Goal: Task Accomplishment & Management: Complete application form

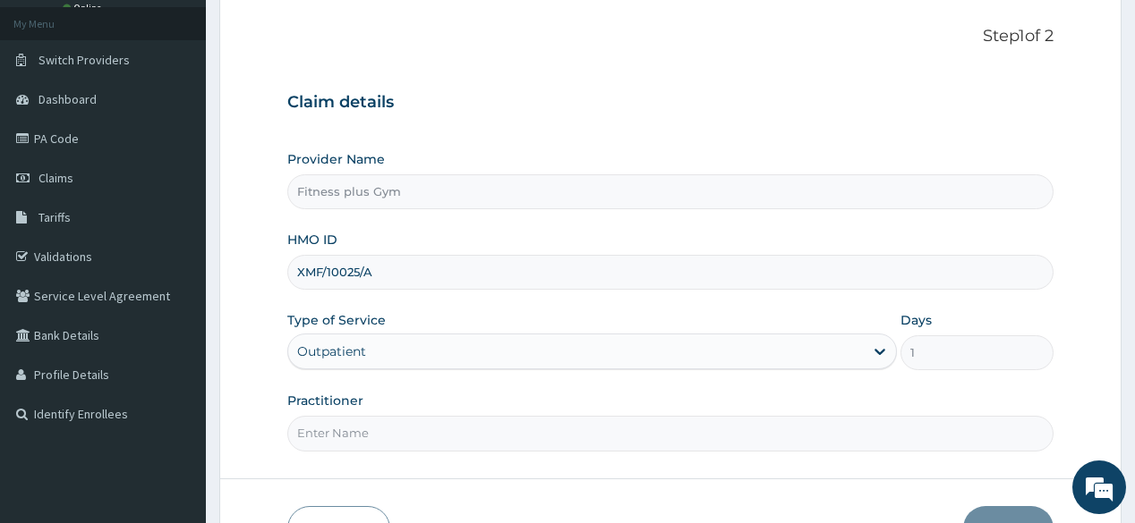
scroll to position [209, 0]
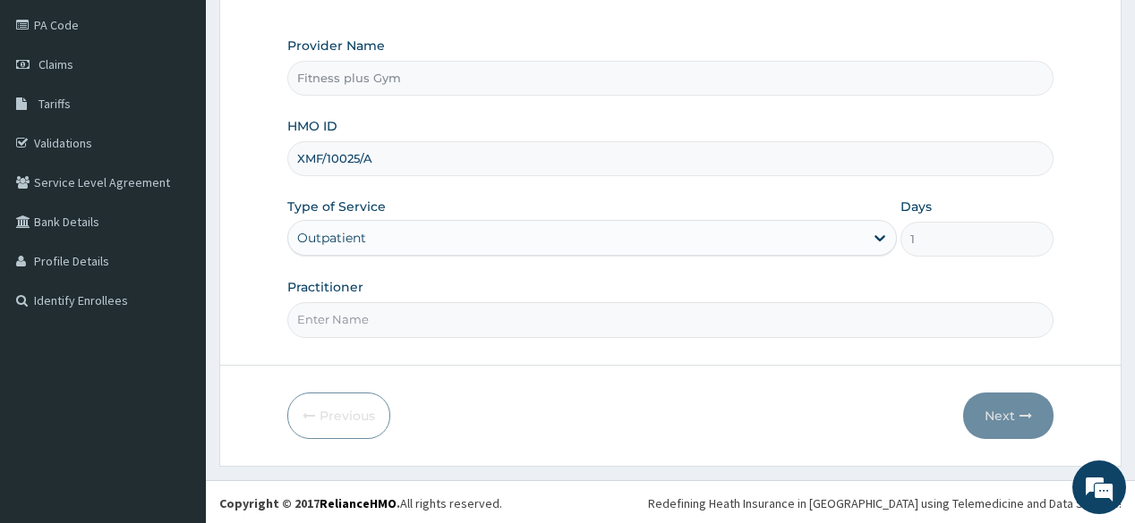
type input "XMF/10025/A"
click at [351, 314] on input "Practitioner" at bounding box center [669, 319] width 765 height 35
type input "FITNESSPLUS"
click at [1002, 413] on button "Next" at bounding box center [1008, 416] width 90 height 47
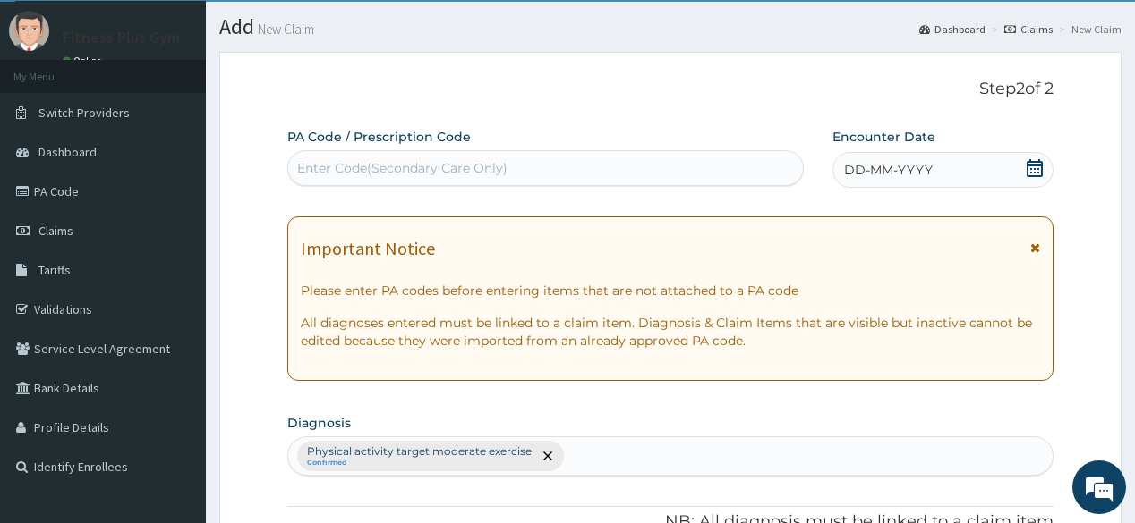
scroll to position [0, 0]
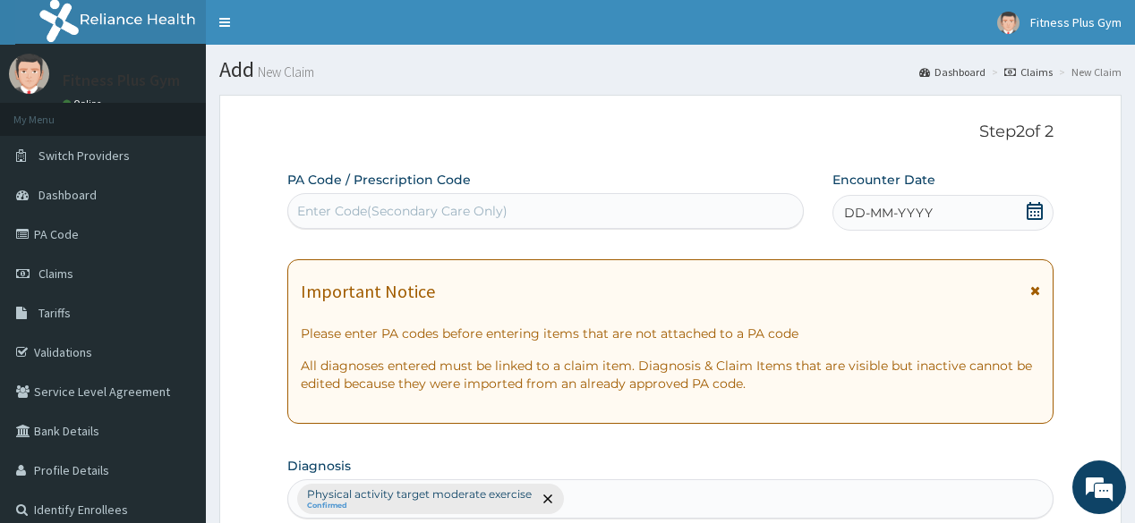
click at [430, 220] on div "Enter Code(Secondary Care Only)" at bounding box center [545, 211] width 514 height 29
type input "PA/"
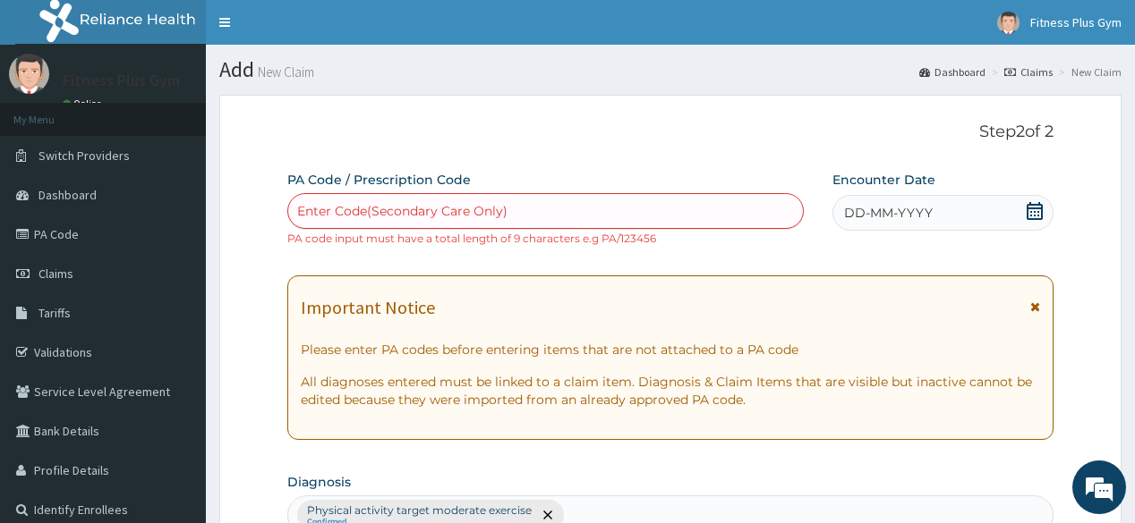
click at [417, 207] on div "Enter Code(Secondary Care Only)" at bounding box center [402, 211] width 210 height 18
type input "O"
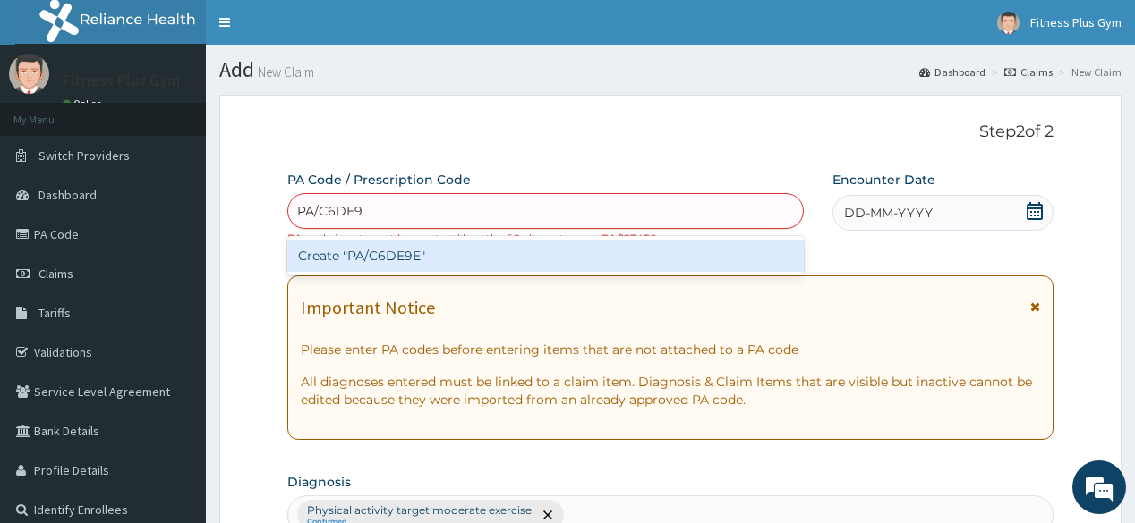
type input "PA/C6DE9E"
click at [339, 254] on div "Create "PA/C6DE9E"" at bounding box center [544, 256] width 515 height 32
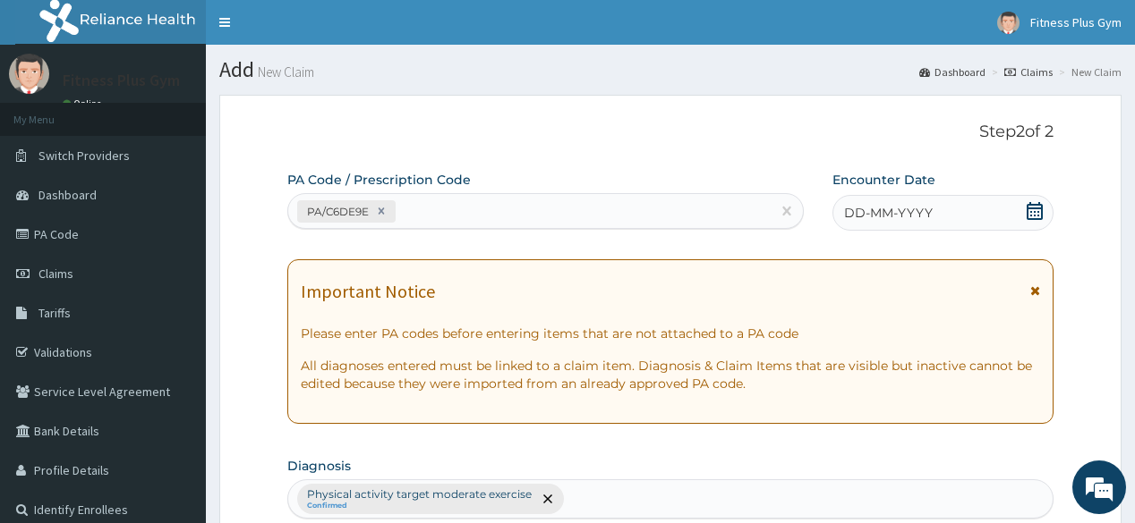
click at [941, 212] on div "DD-MM-YYYY" at bounding box center [942, 213] width 221 height 36
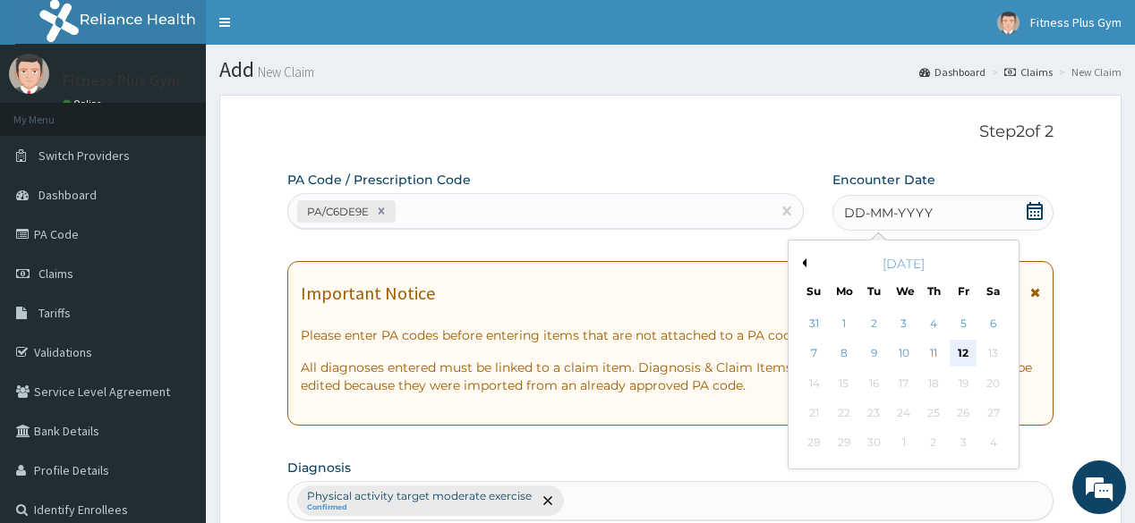
click at [966, 353] on div "12" at bounding box center [962, 354] width 27 height 27
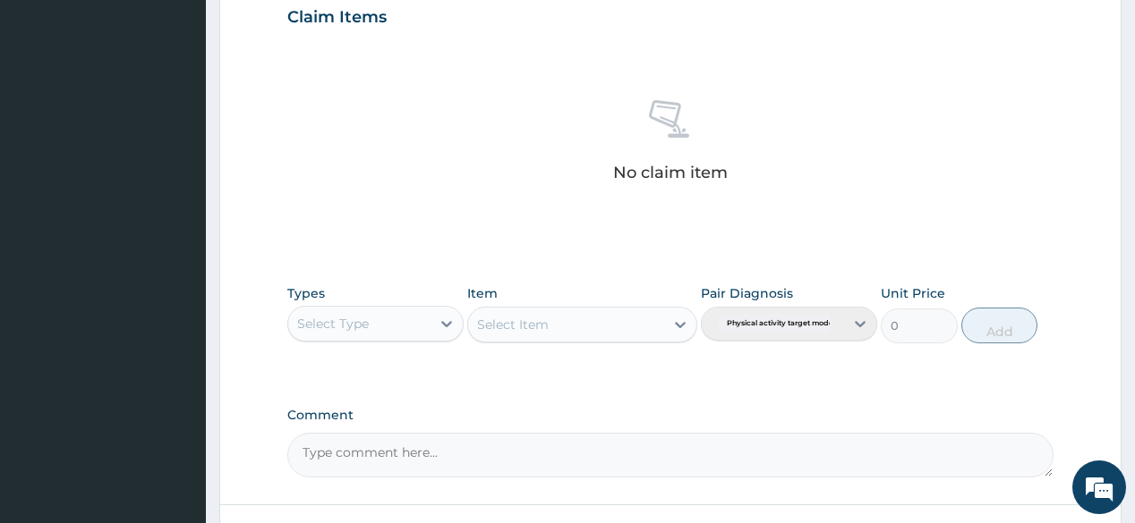
scroll to position [765, 0]
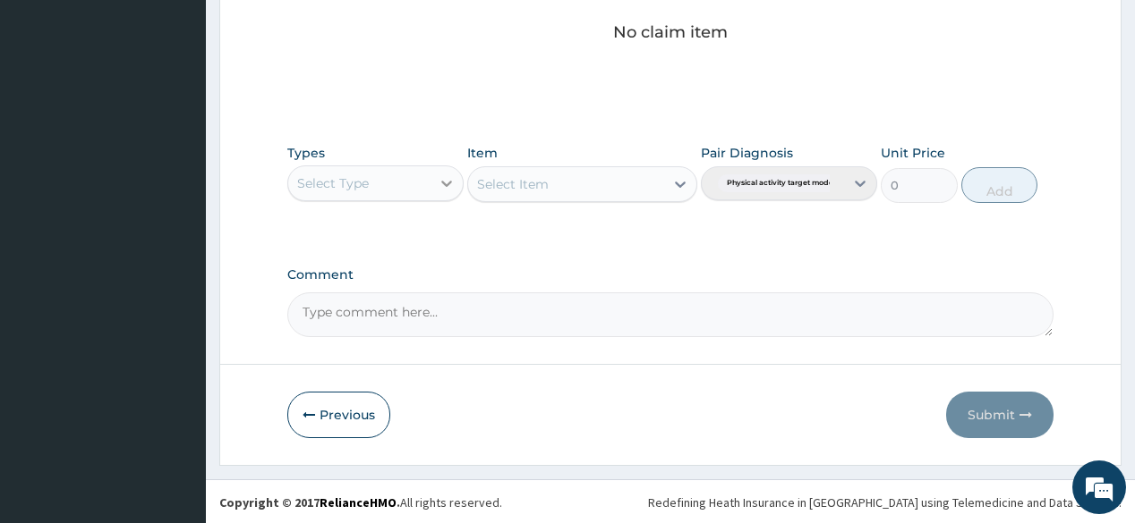
click at [430, 176] on div at bounding box center [446, 183] width 32 height 32
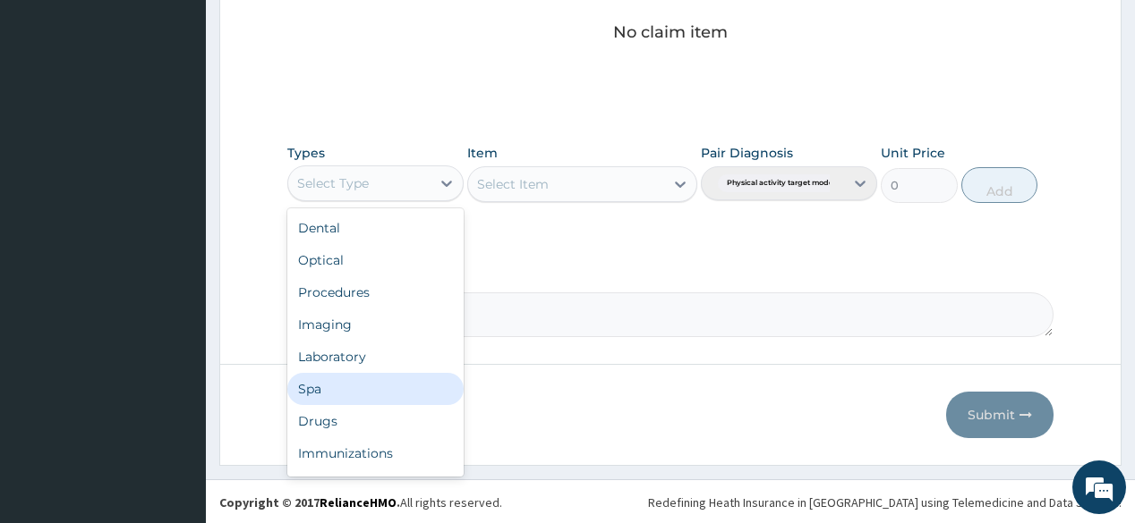
scroll to position [61, 0]
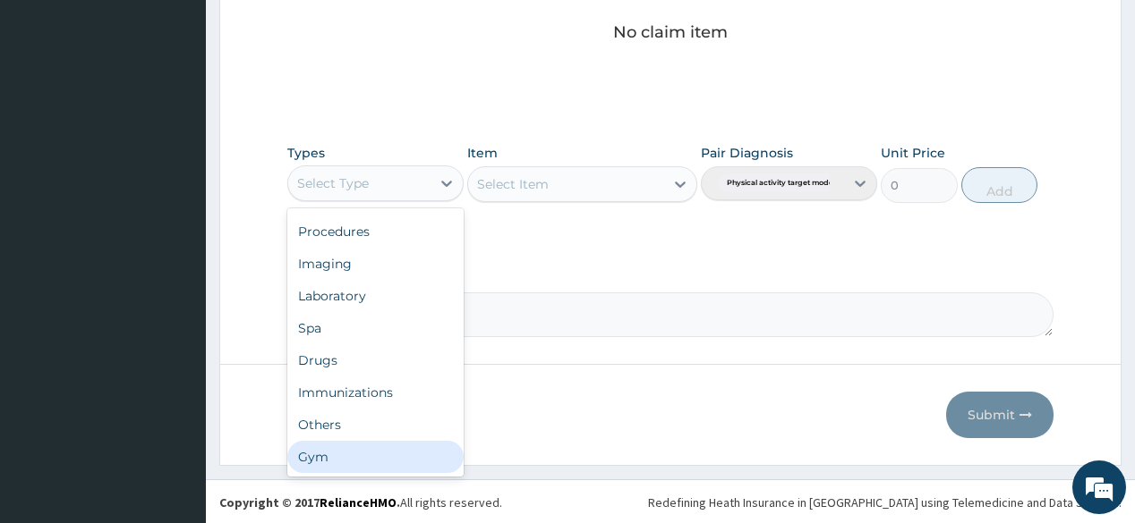
click at [356, 464] on div "Gym" at bounding box center [375, 457] width 176 height 32
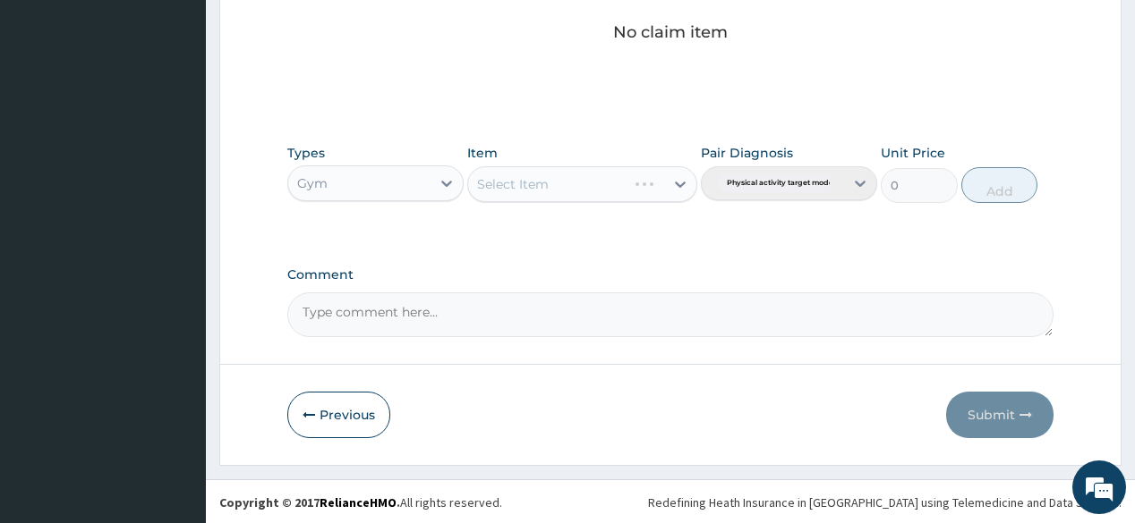
click at [600, 192] on div "Select Item" at bounding box center [582, 184] width 230 height 36
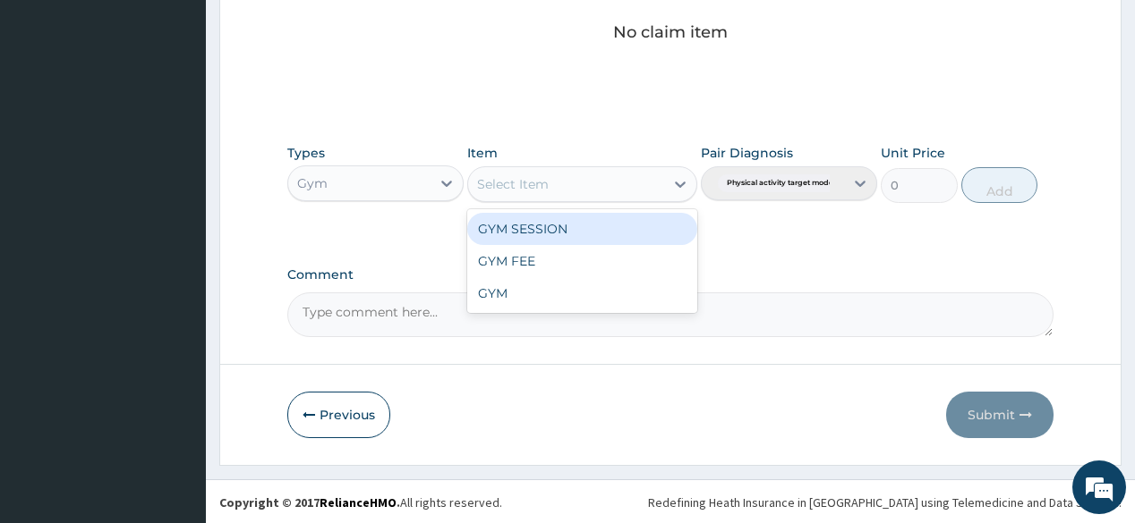
click at [600, 192] on div "Select Item" at bounding box center [566, 184] width 196 height 29
click at [595, 231] on div "GYM SESSION" at bounding box center [582, 229] width 230 height 32
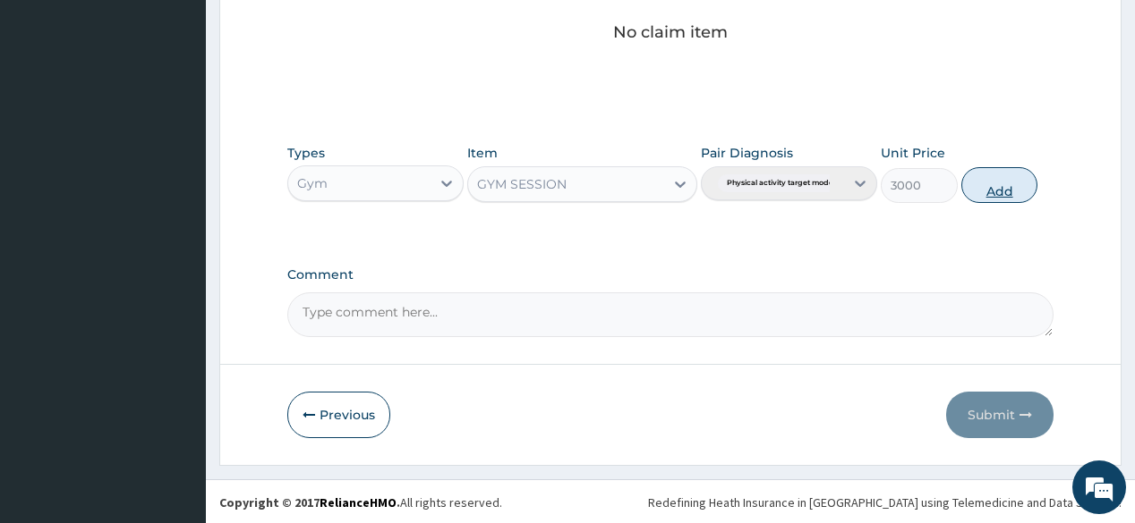
click at [1028, 171] on button "Add" at bounding box center [999, 185] width 77 height 36
type input "0"
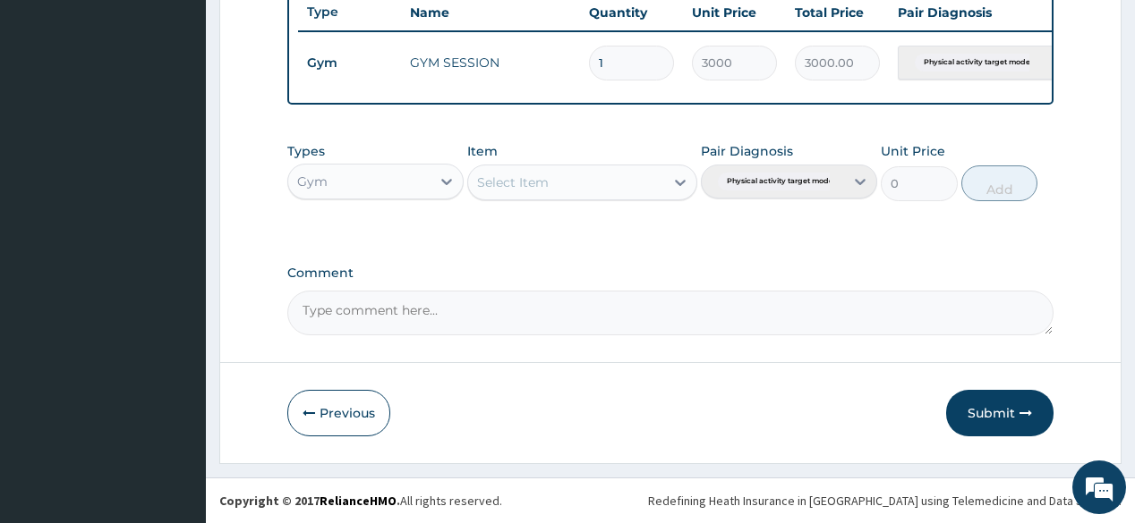
scroll to position [690, 0]
click at [981, 395] on button "Submit" at bounding box center [999, 413] width 107 height 47
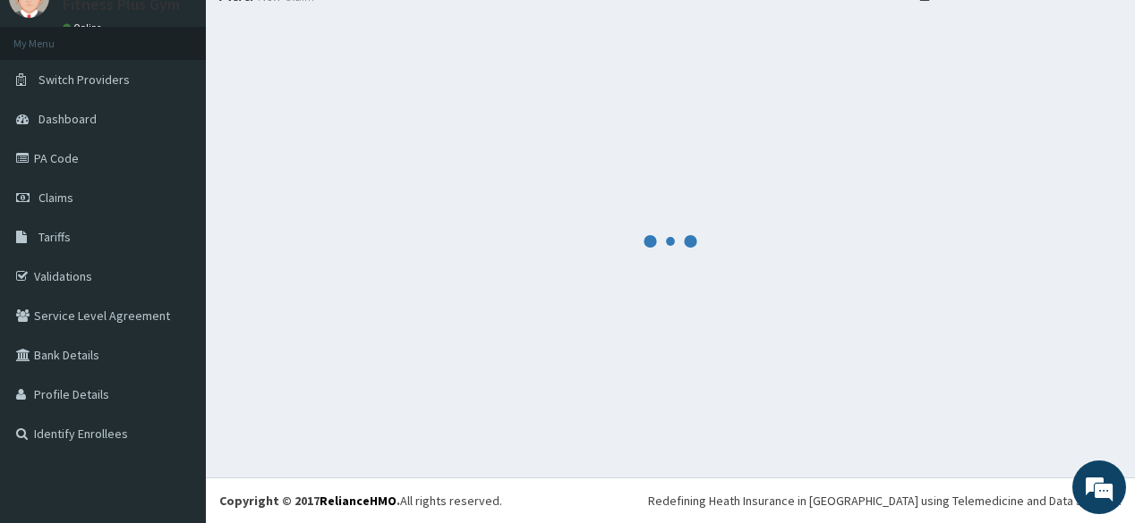
scroll to position [75, 0]
